Goal: Task Accomplishment & Management: Manage account settings

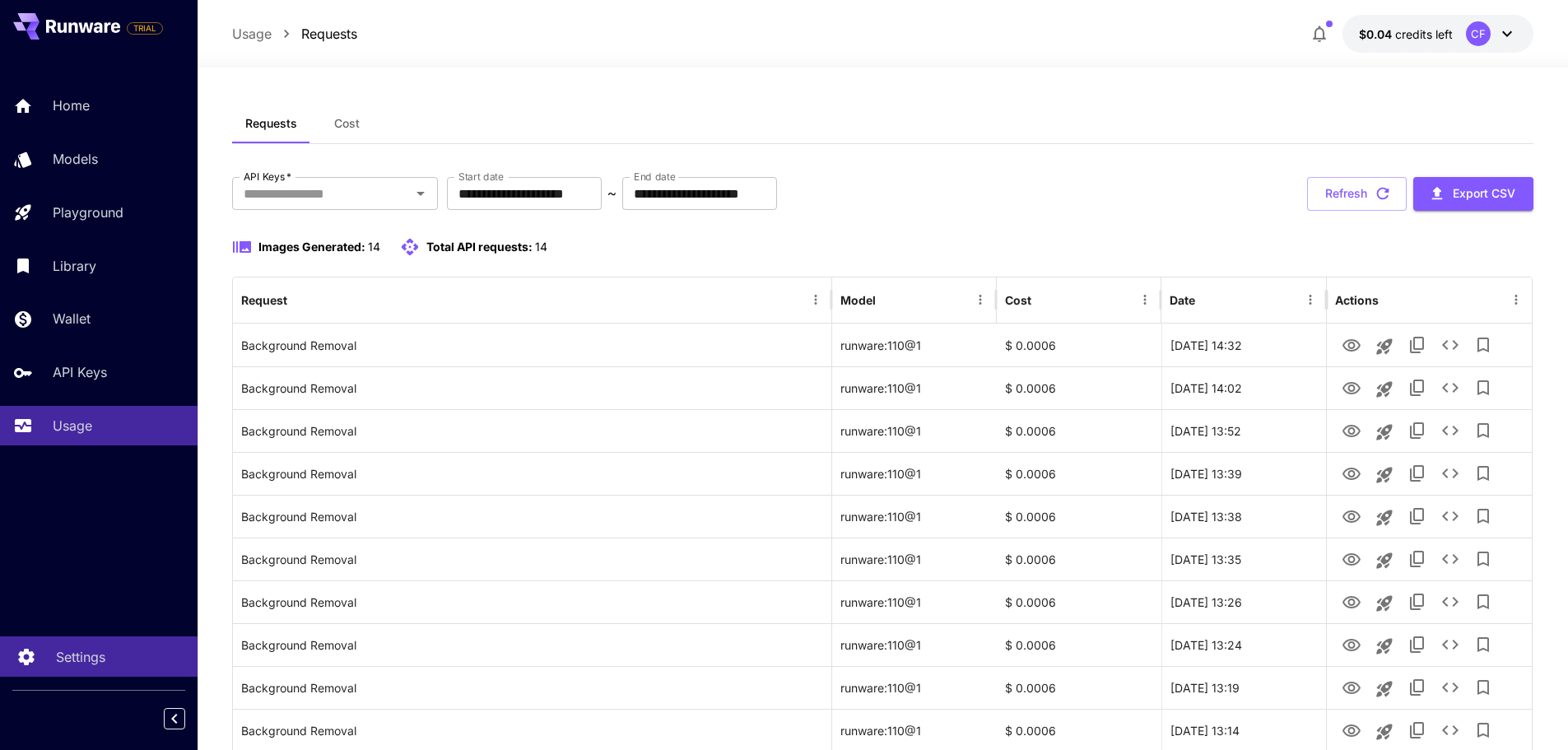
click at [83, 649] on p "Settings" at bounding box center [81, 657] width 49 height 19
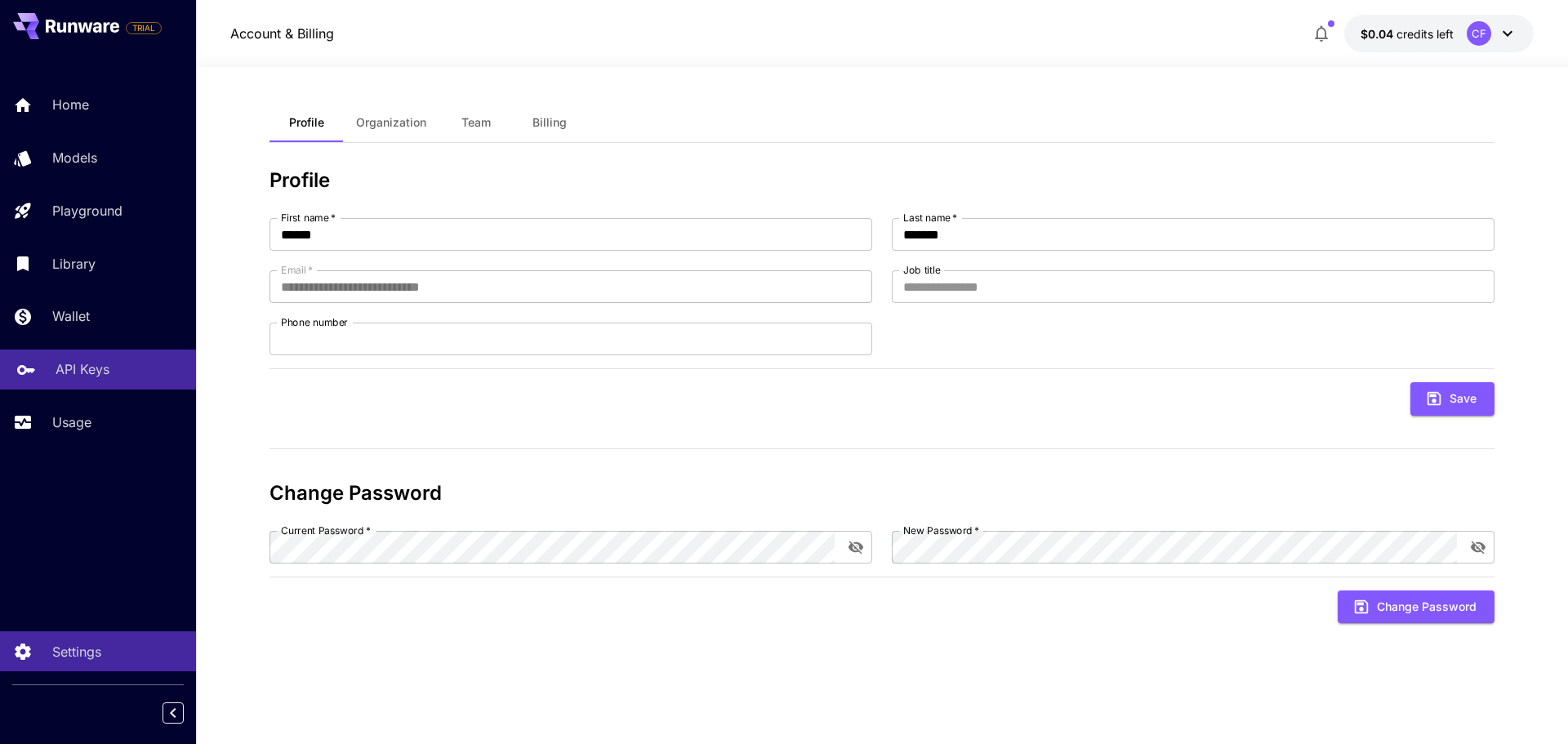
click at [90, 371] on p "API Keys" at bounding box center [83, 369] width 54 height 19
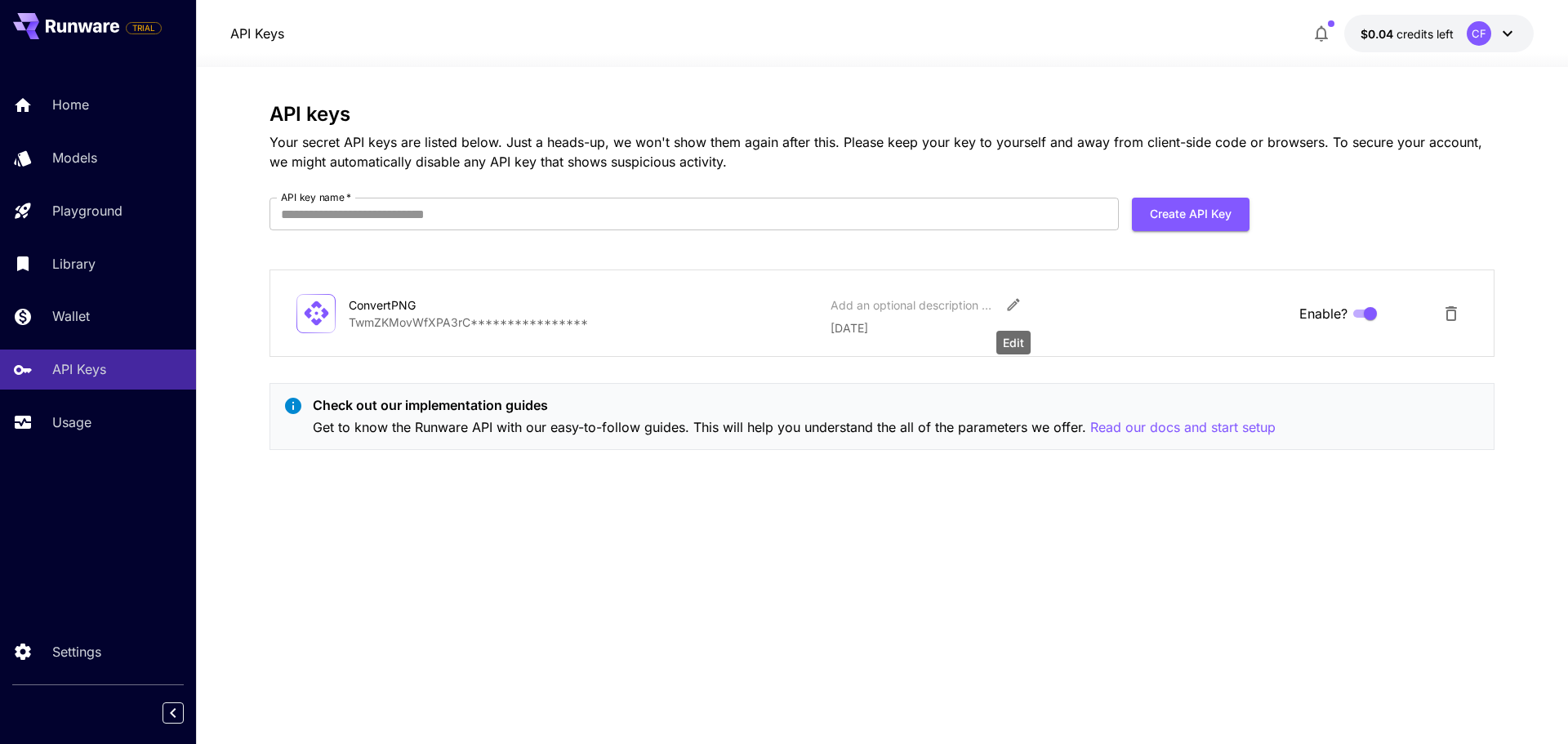
click at [1012, 301] on icon "Edit" at bounding box center [1013, 304] width 16 height 16
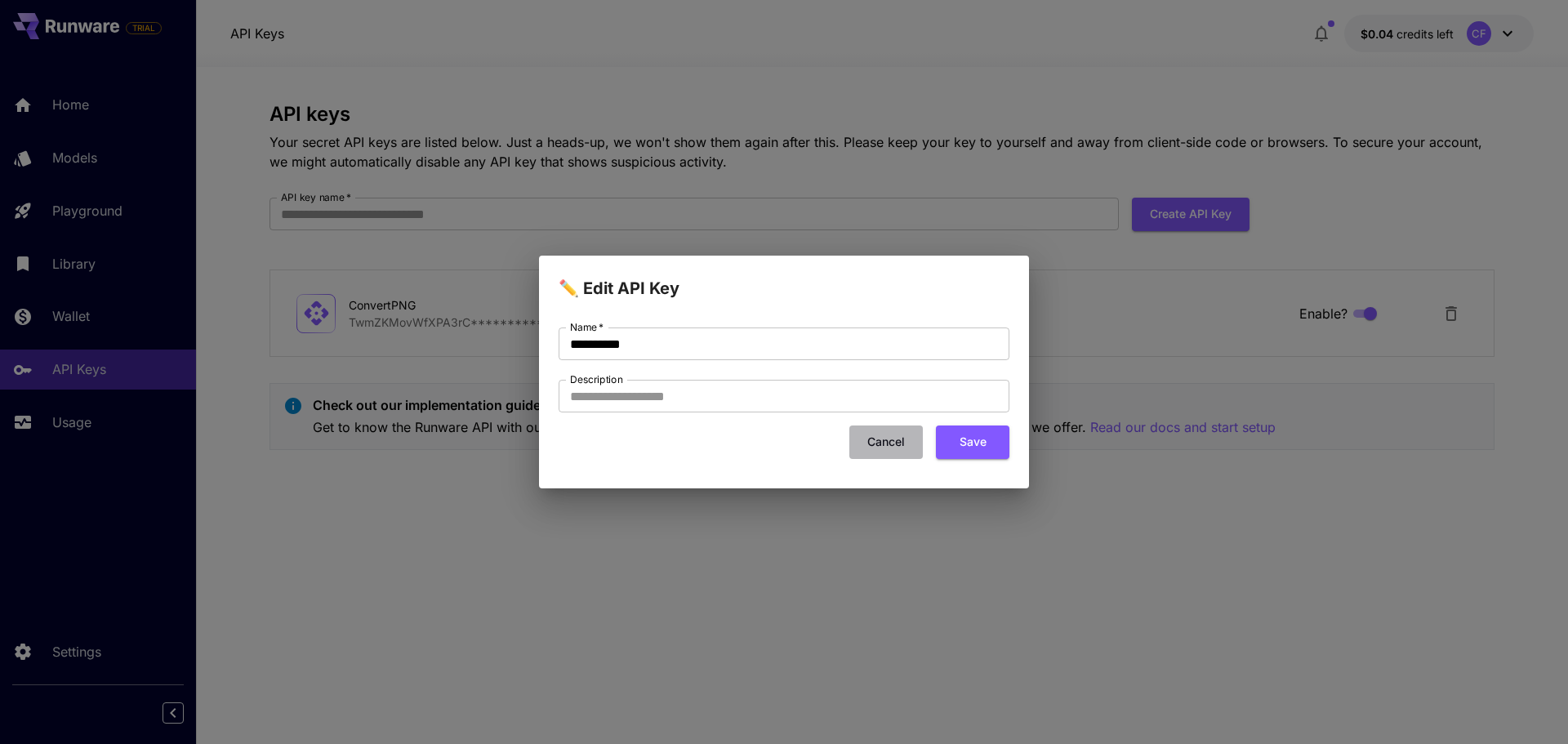
click at [882, 439] on button "Cancel" at bounding box center [886, 442] width 73 height 34
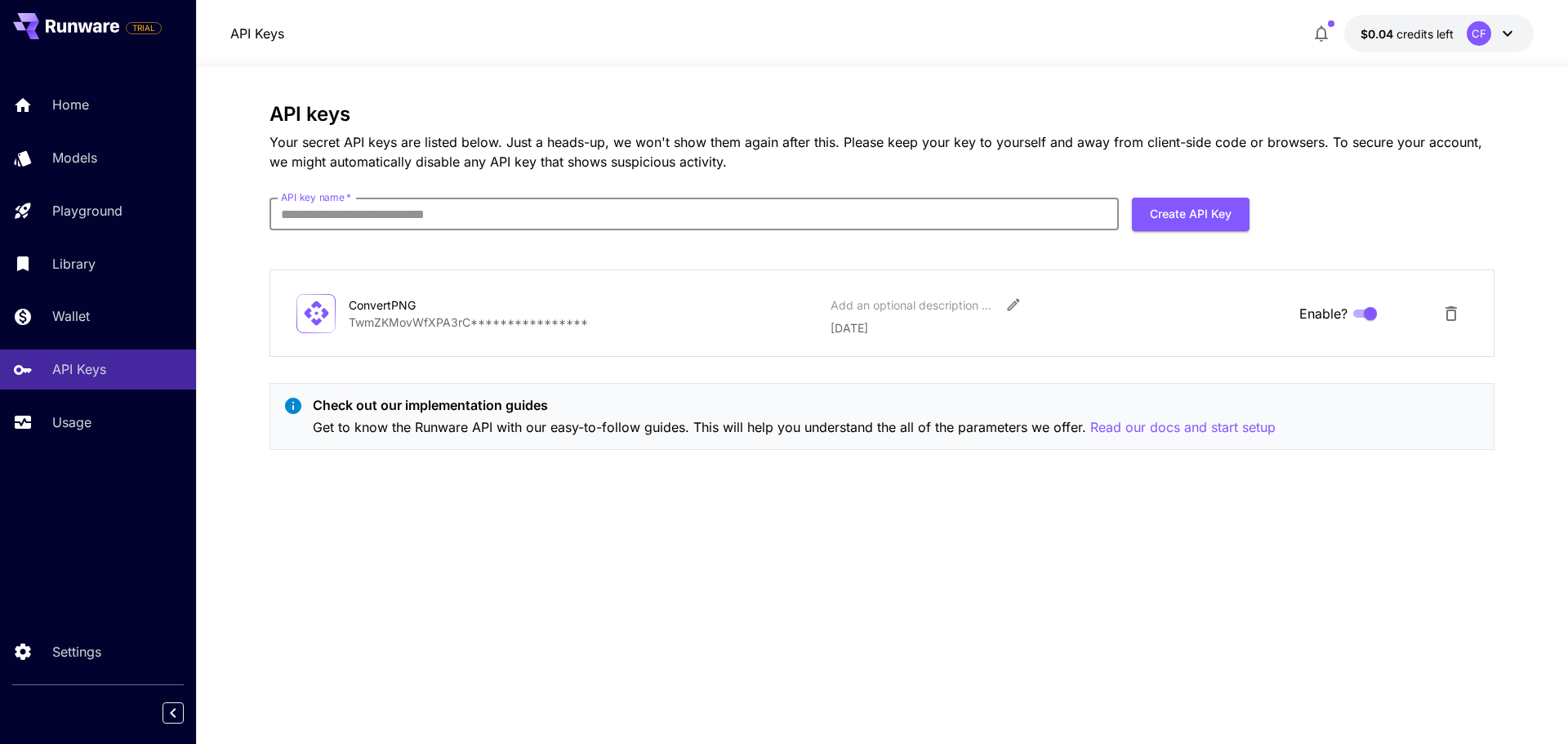
click at [497, 218] on input "API key name   *" at bounding box center [694, 214] width 849 height 33
type input "*"
type input "**********"
click at [1167, 216] on button "Create API Key" at bounding box center [1191, 214] width 117 height 34
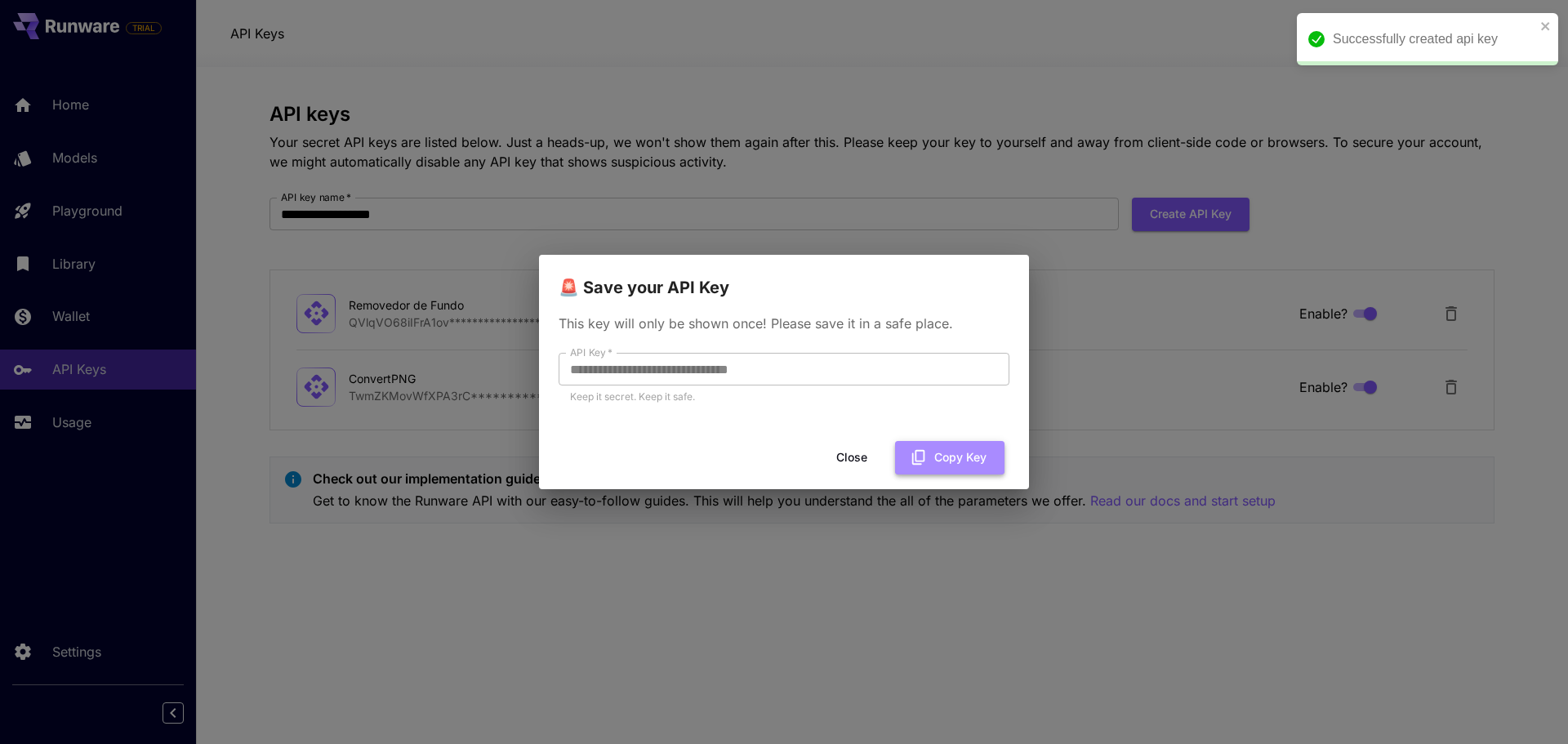
click at [960, 456] on button "Copy Key" at bounding box center [950, 457] width 110 height 34
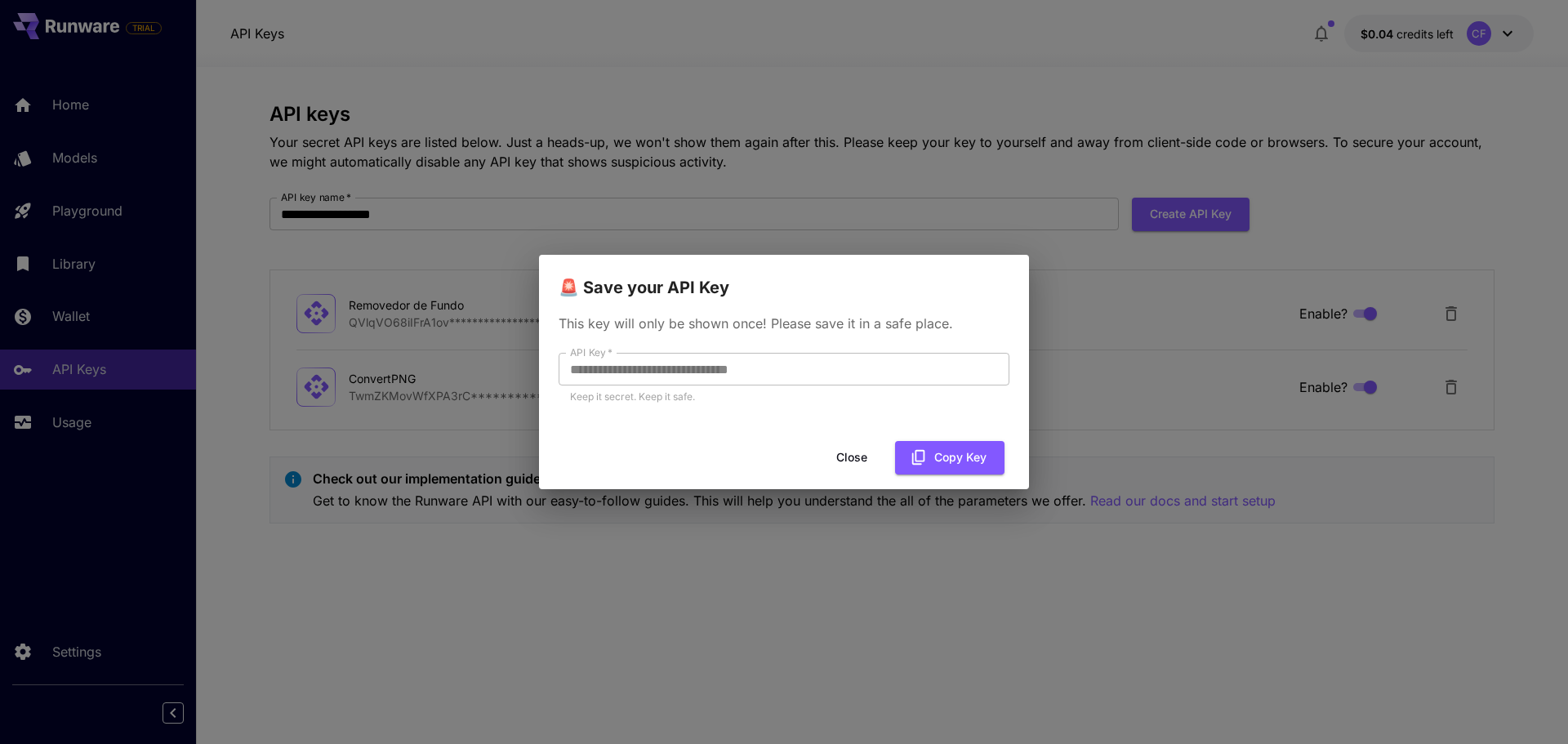
click at [858, 453] on button "Close" at bounding box center [852, 457] width 73 height 34
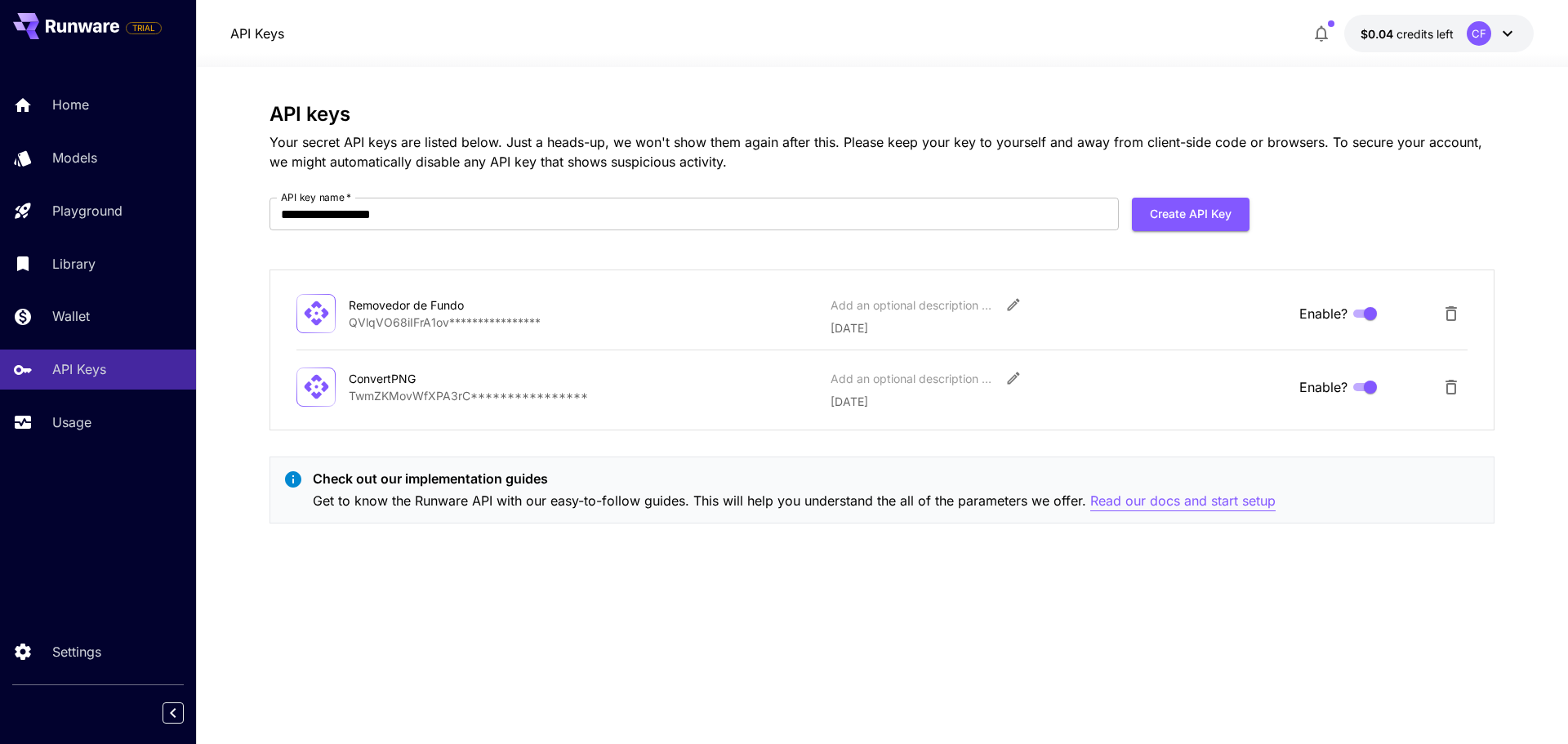
click at [1145, 504] on p "Read our docs and start setup" at bounding box center [1183, 500] width 186 height 20
click at [105, 418] on div "Usage" at bounding box center [119, 422] width 127 height 19
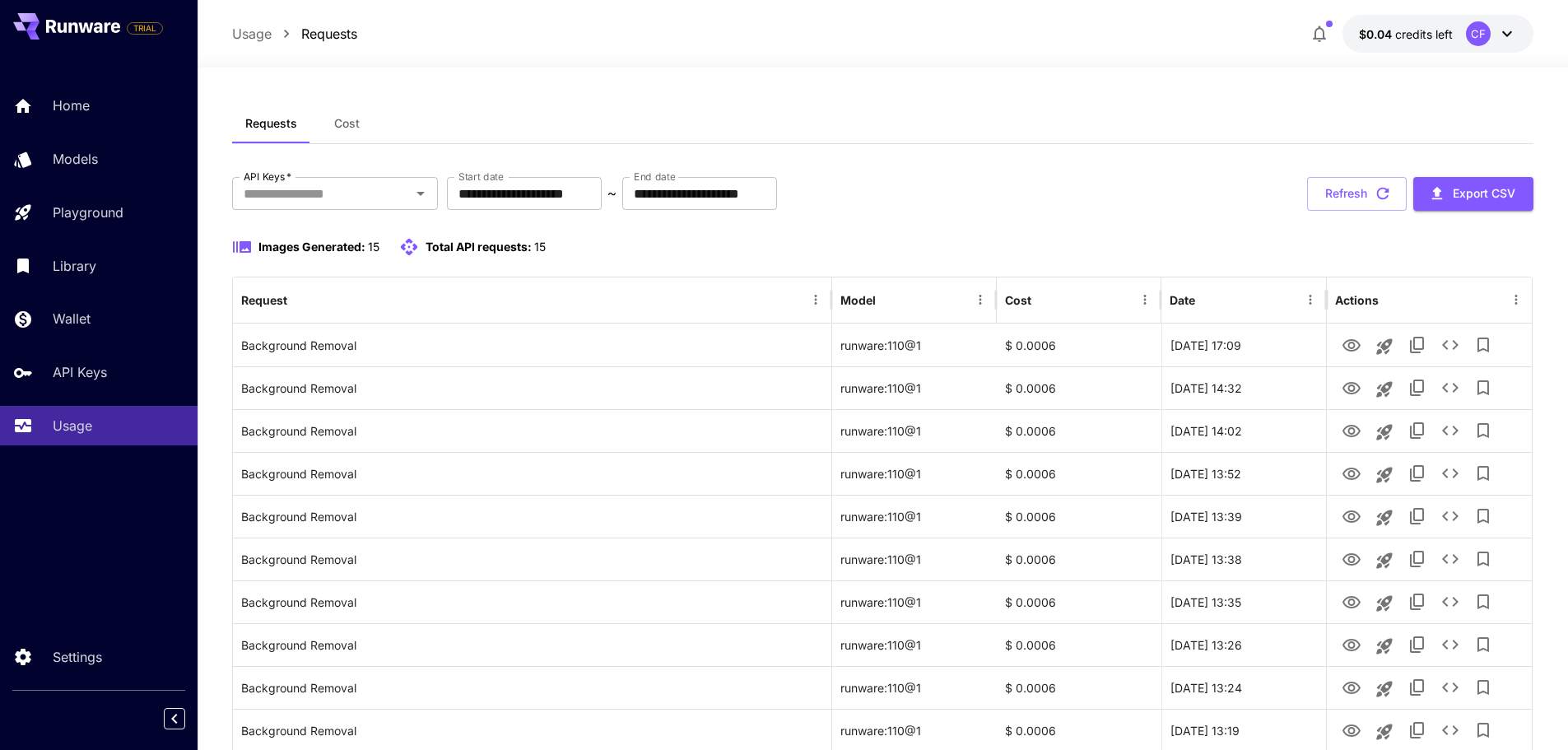
click at [1425, 38] on span "credits left" at bounding box center [1423, 34] width 57 height 14
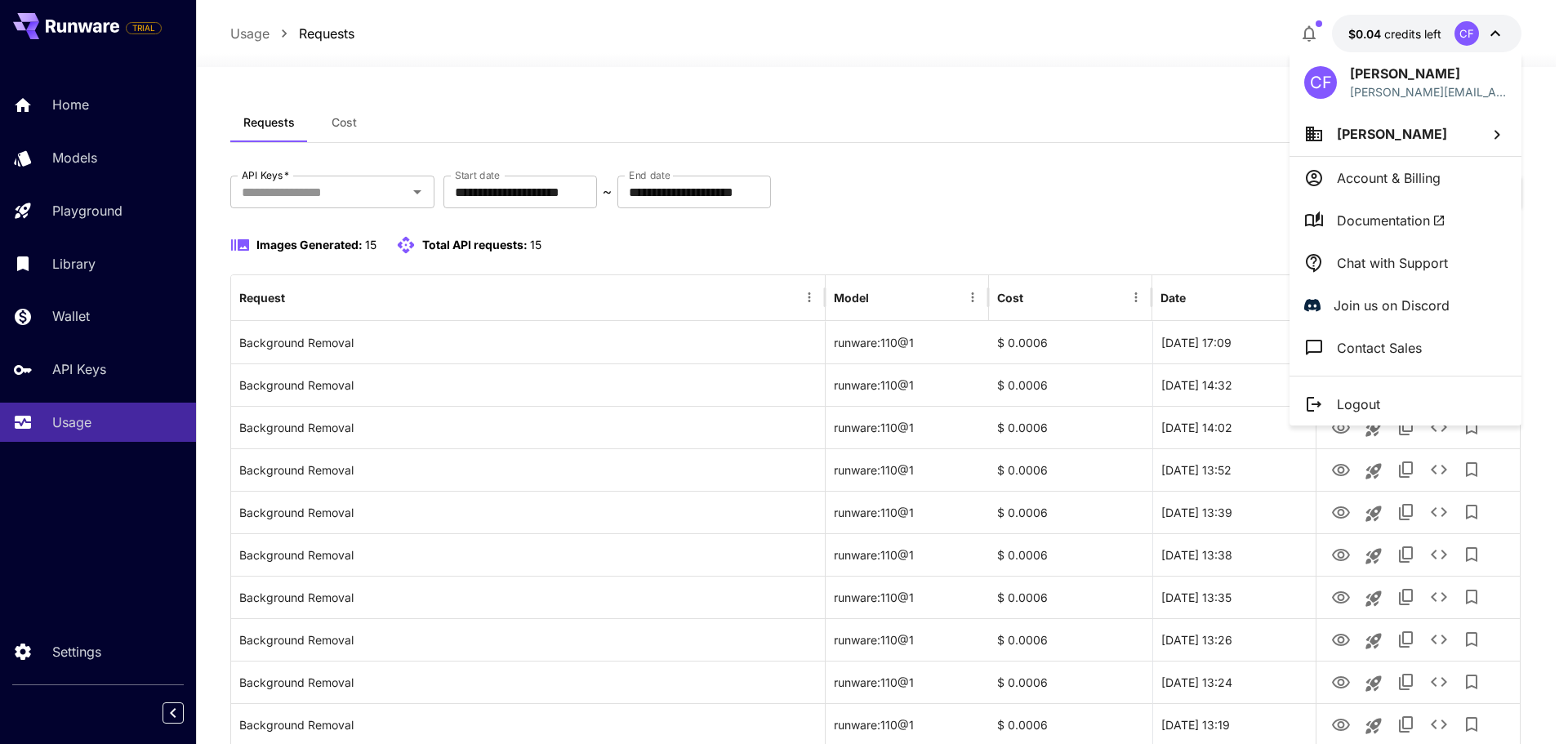
click at [1092, 83] on div at bounding box center [784, 372] width 1568 height 744
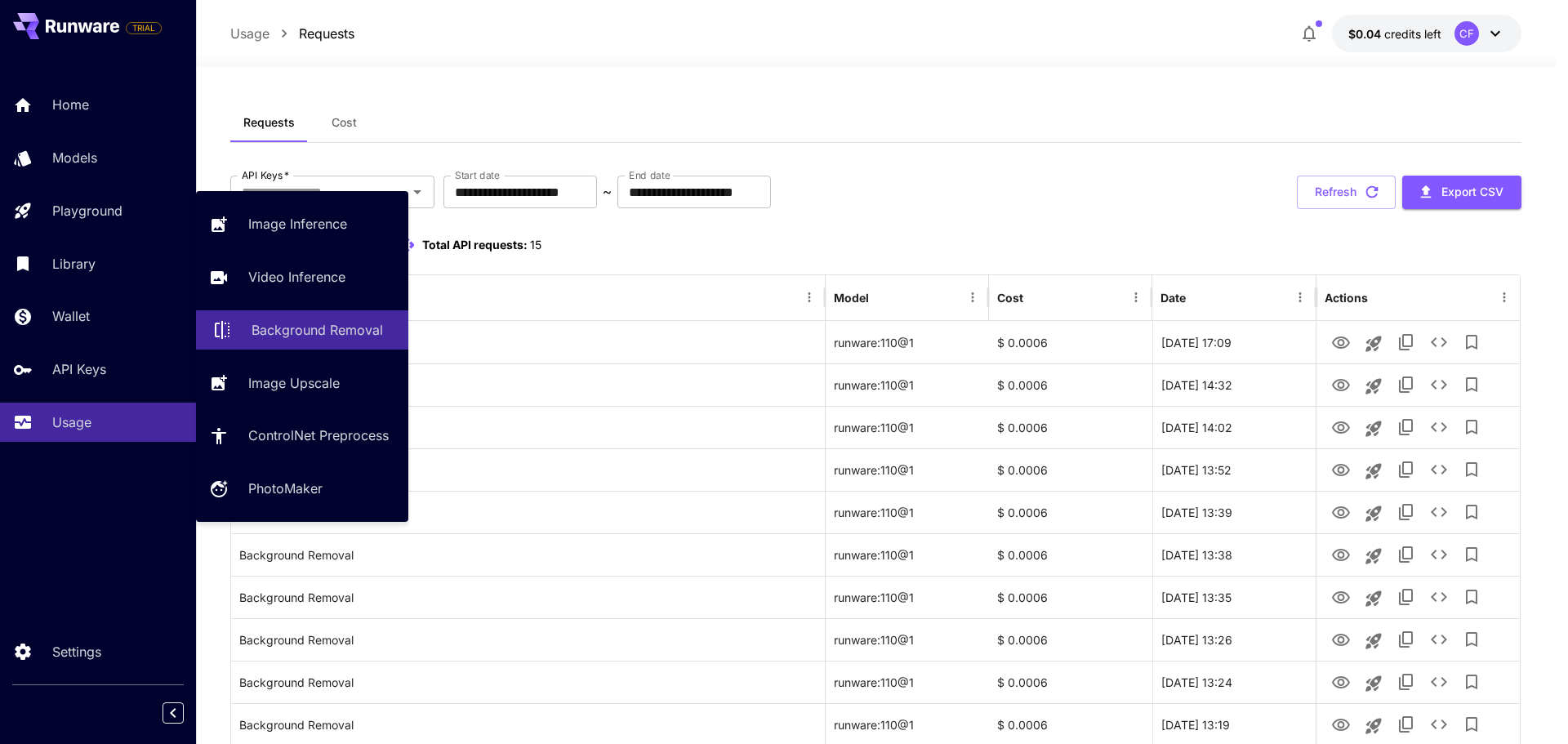
click at [302, 328] on p "Background Removal" at bounding box center [317, 330] width 132 height 19
